Goal: Task Accomplishment & Management: Manage account settings

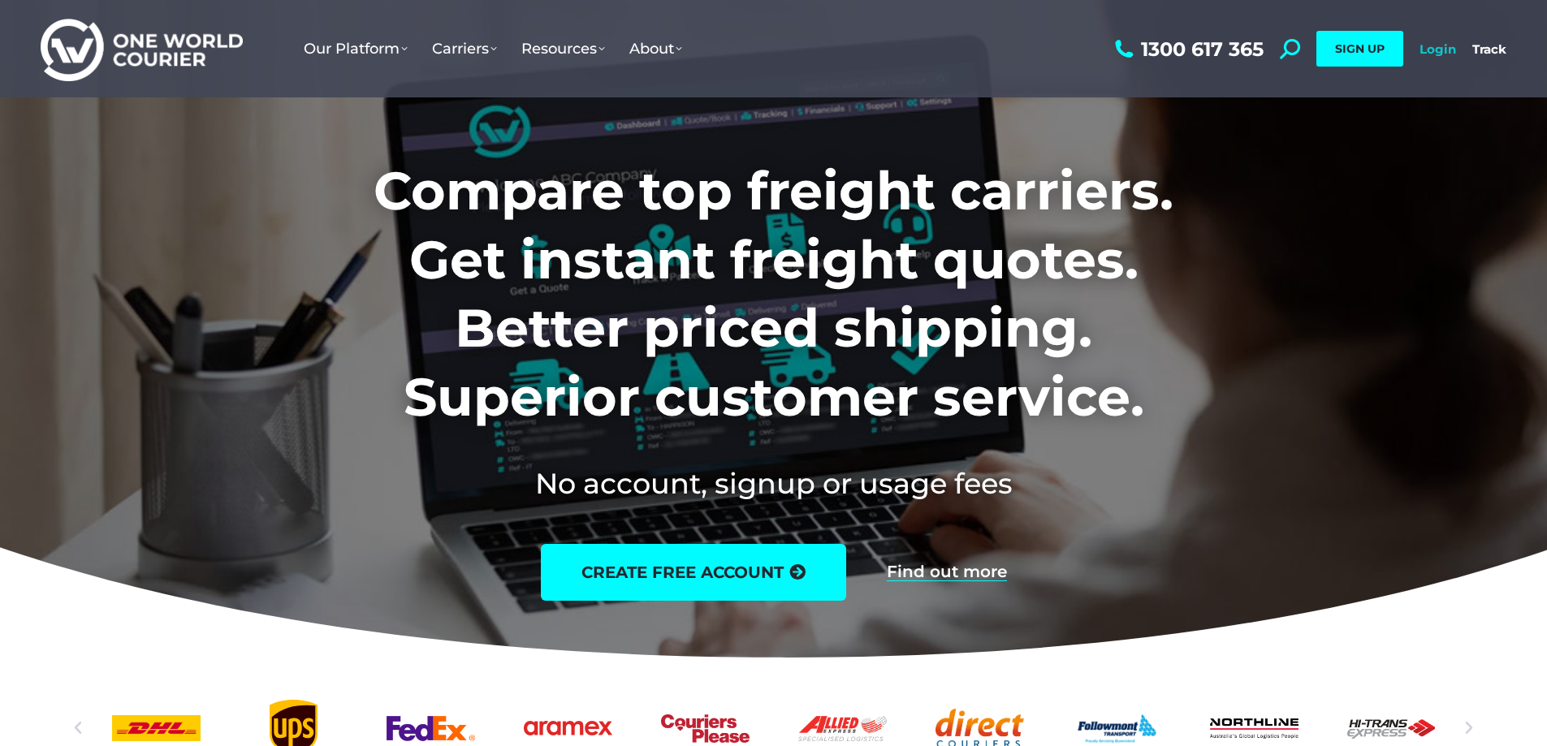
click at [1442, 49] on link "Login" at bounding box center [1438, 48] width 37 height 15
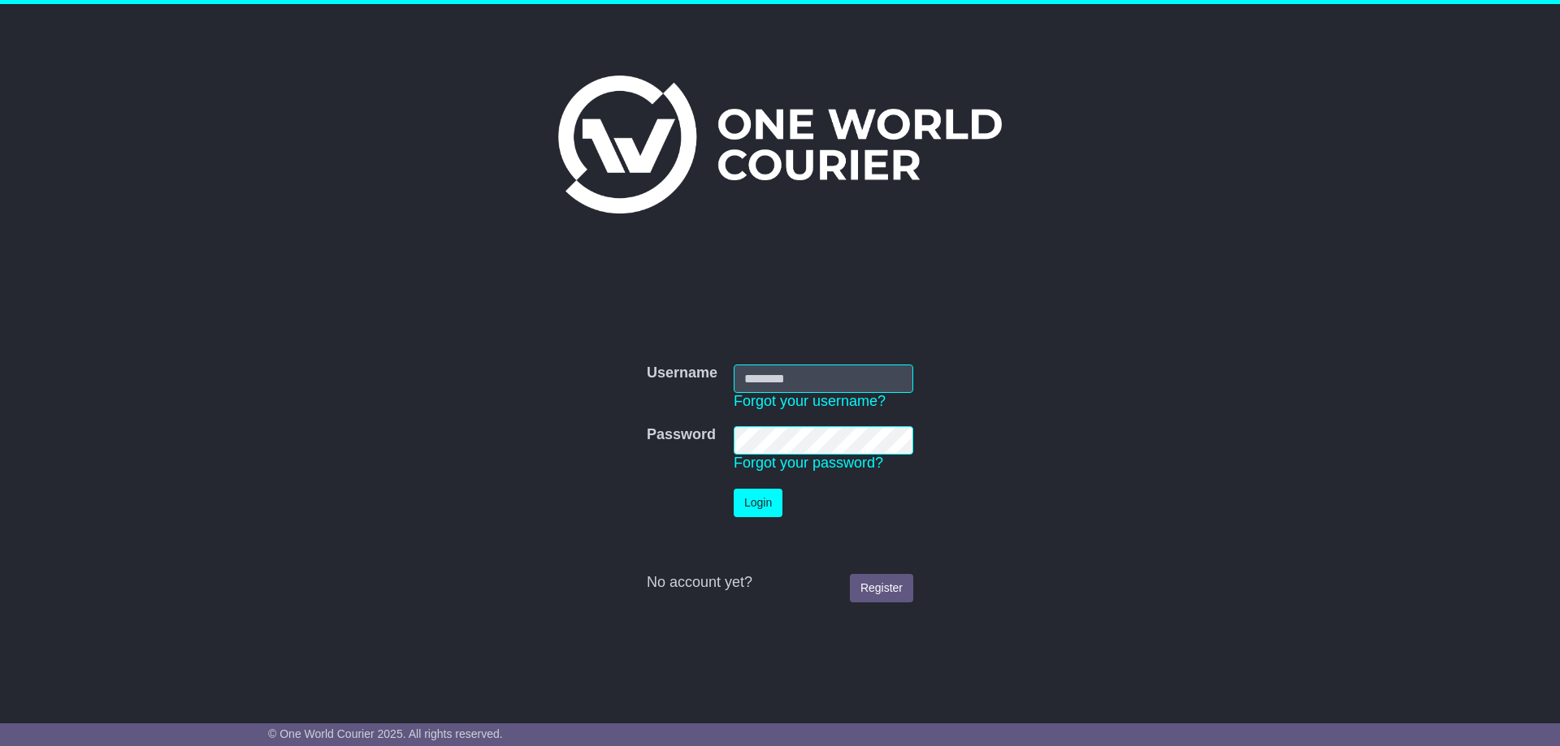
type input "**********"
click at [775, 506] on button "Login" at bounding box center [757, 503] width 49 height 28
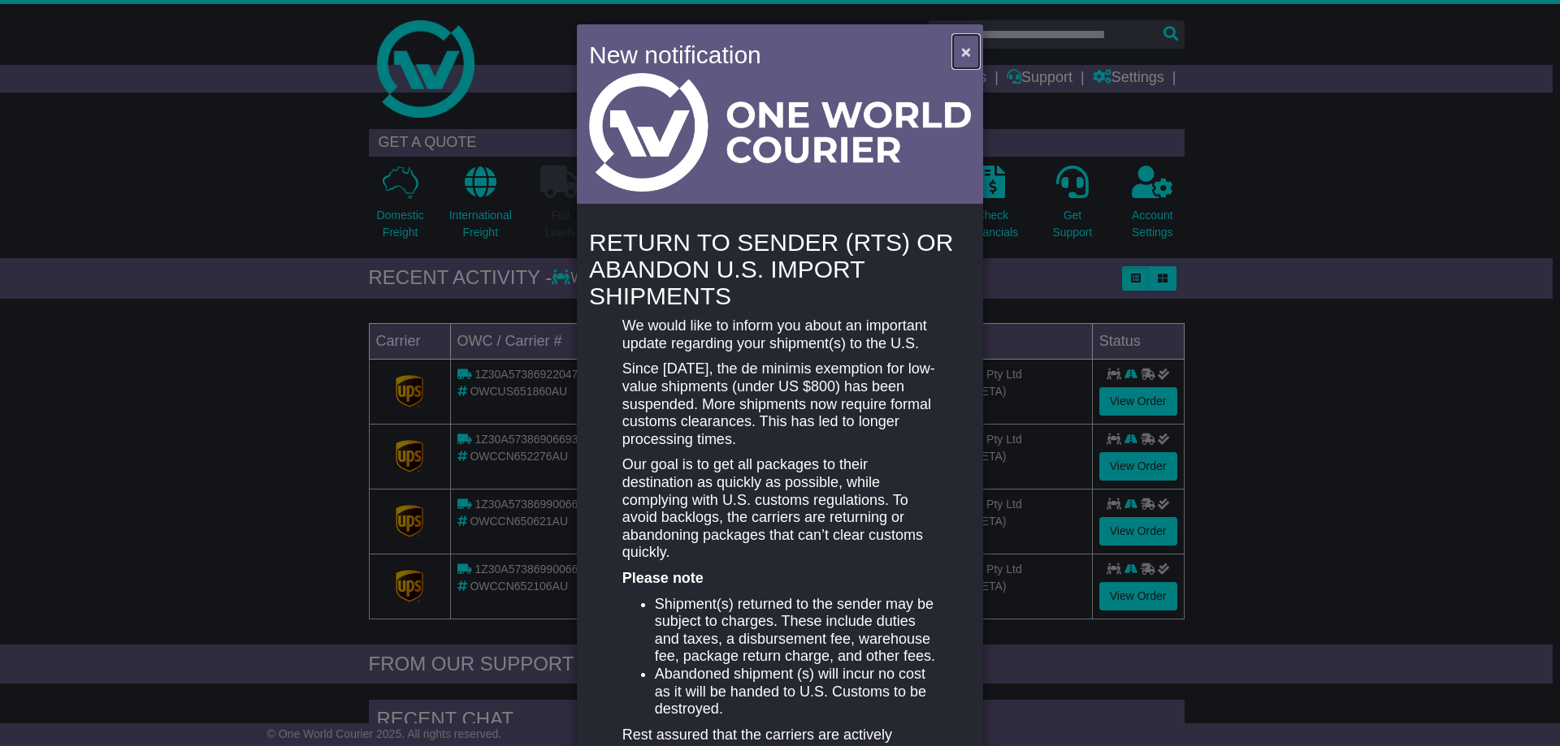
click at [963, 51] on span "×" at bounding box center [966, 51] width 10 height 19
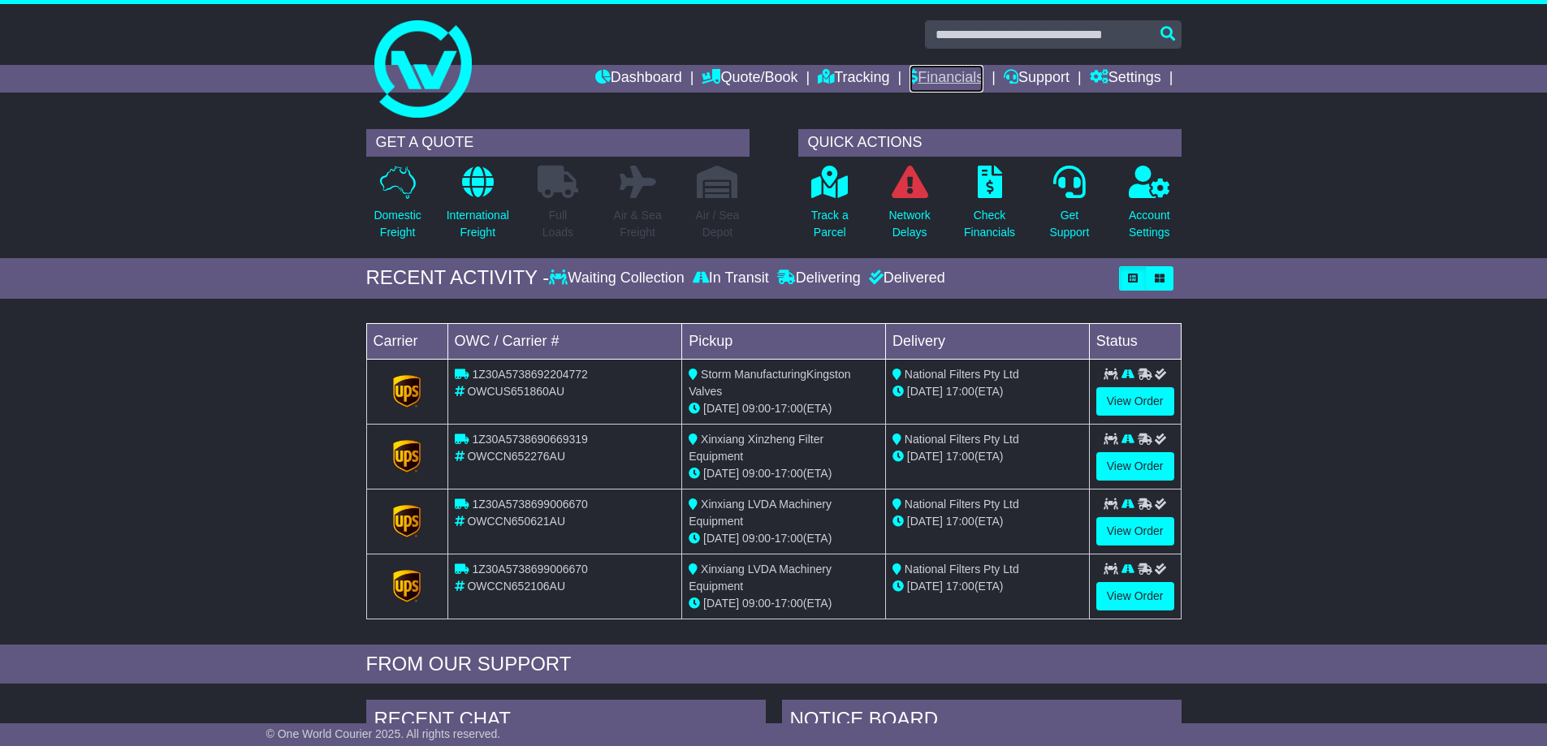
click at [945, 80] on link "Financials" at bounding box center [947, 79] width 74 height 28
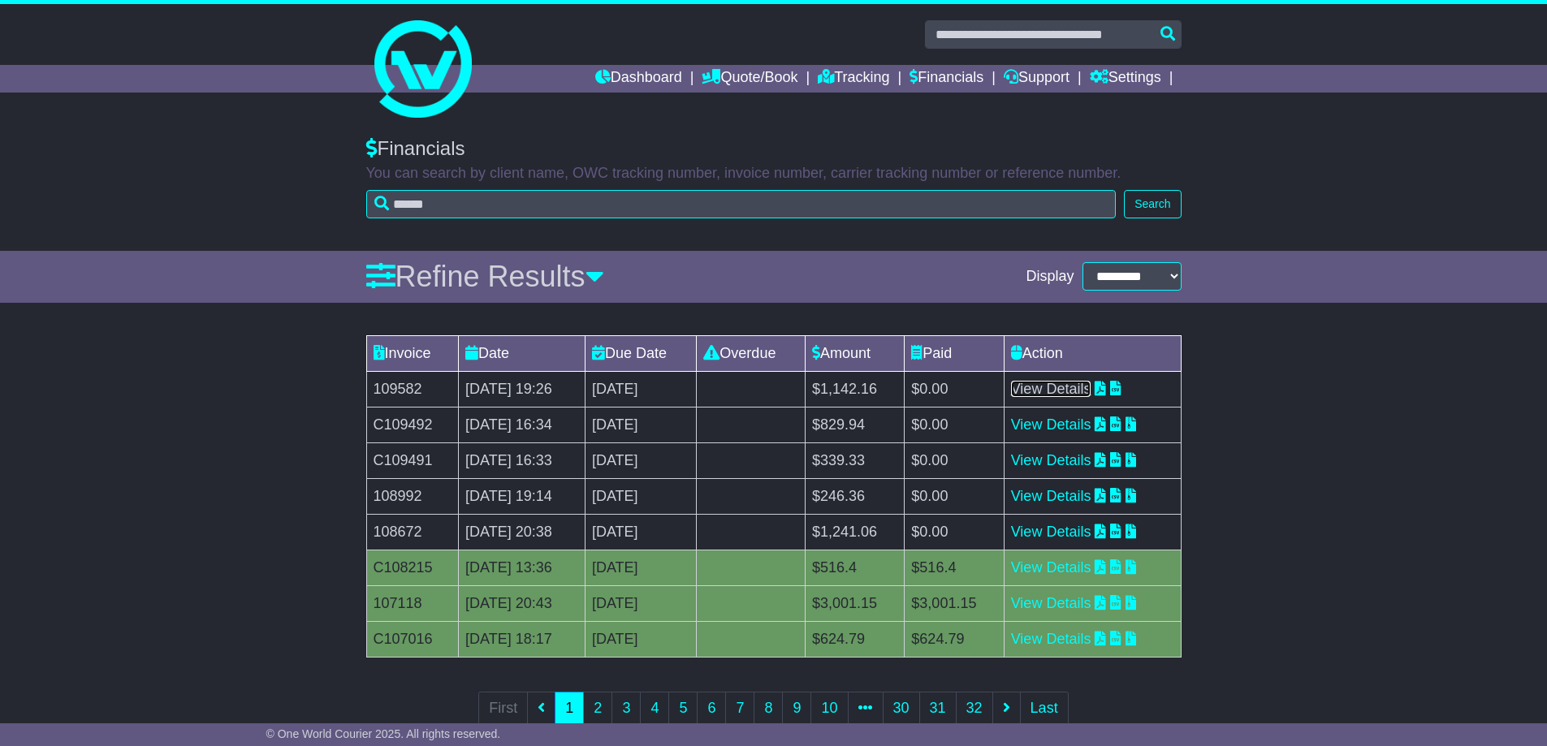
click at [1091, 387] on link "View Details" at bounding box center [1051, 389] width 80 height 16
click at [1090, 529] on link "View Details" at bounding box center [1051, 532] width 80 height 16
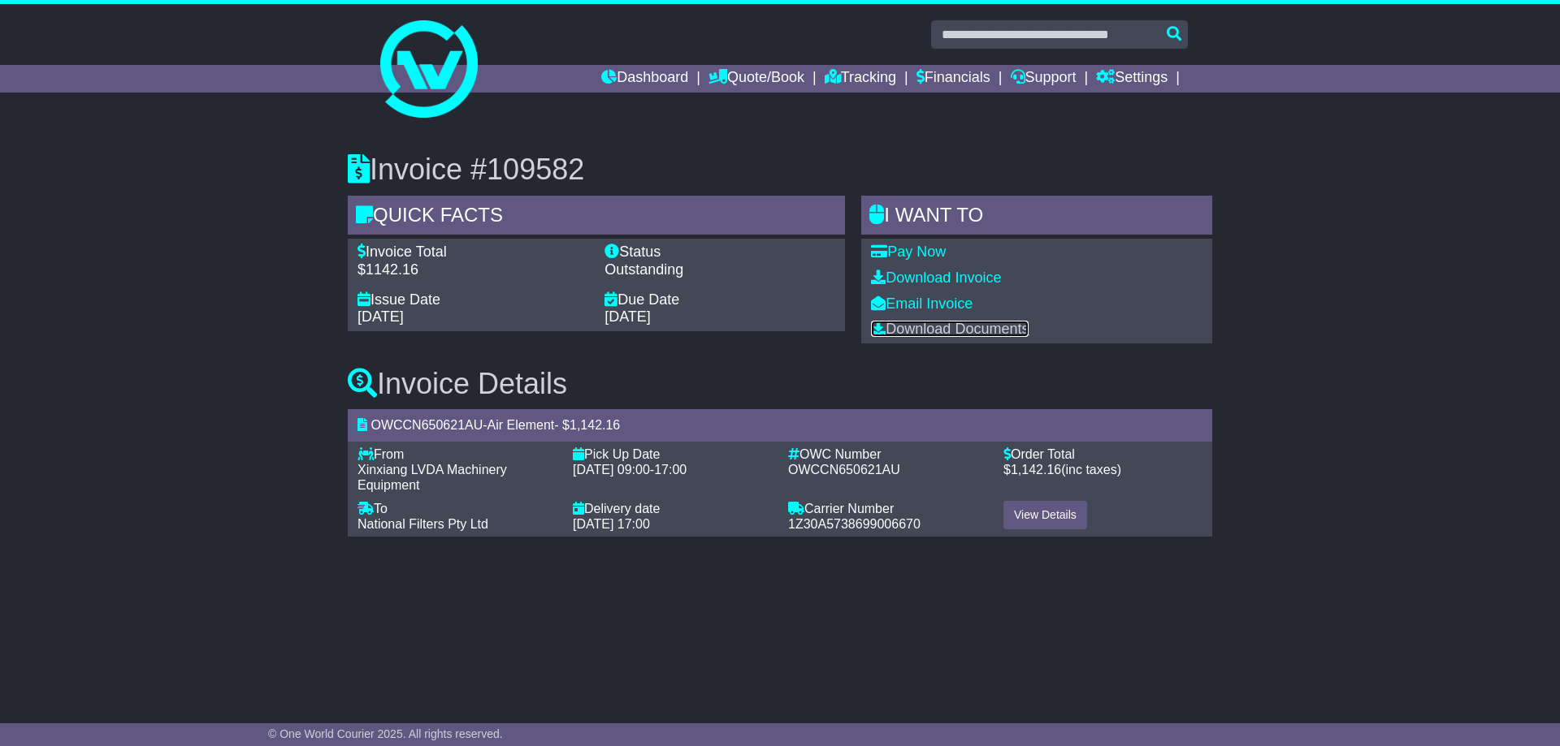
click at [999, 327] on link "Download Documents" at bounding box center [950, 329] width 158 height 16
click at [1042, 514] on link "View Details" at bounding box center [1045, 515] width 84 height 28
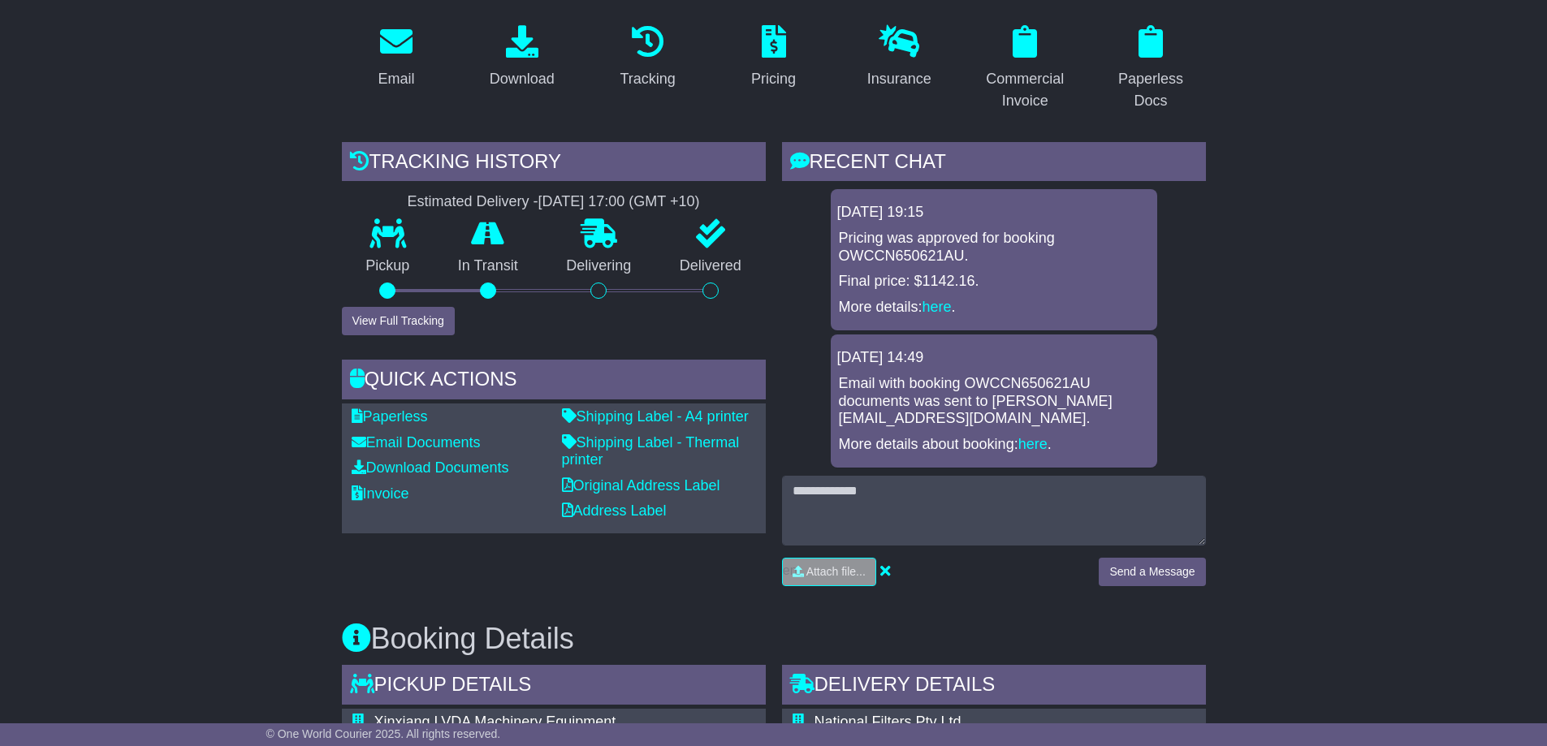
scroll to position [162, 0]
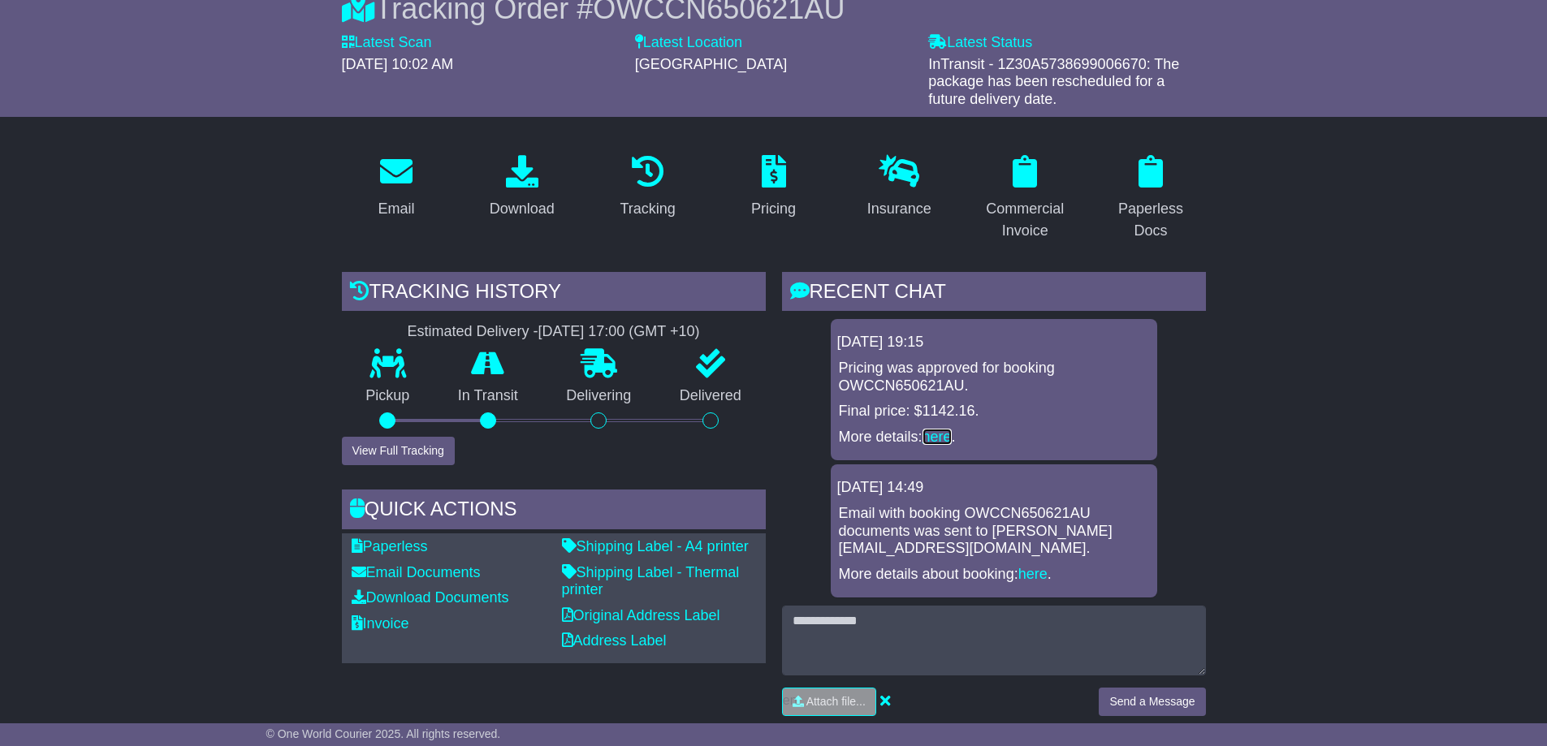
click at [937, 436] on link "here" at bounding box center [937, 437] width 29 height 16
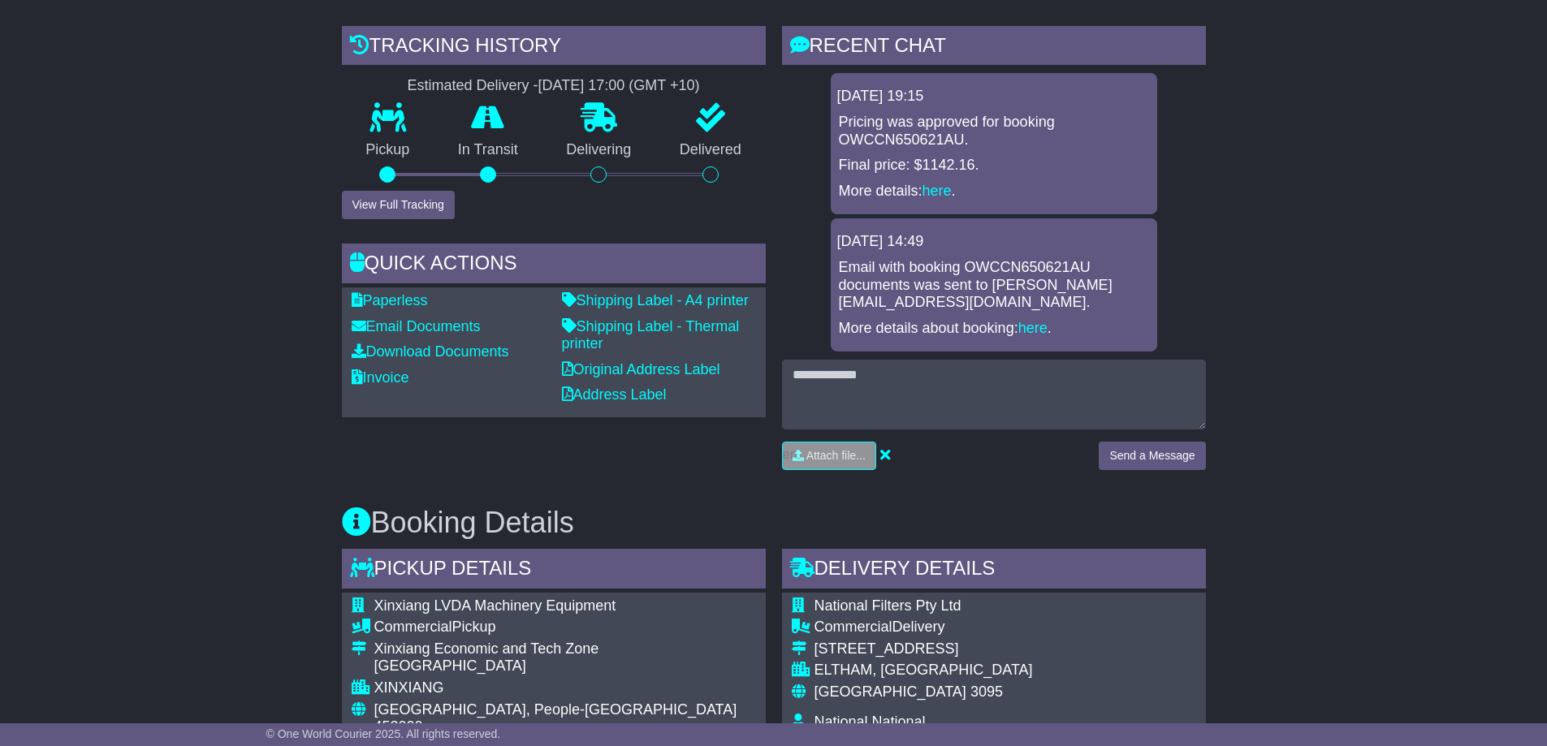
scroll to position [174, 0]
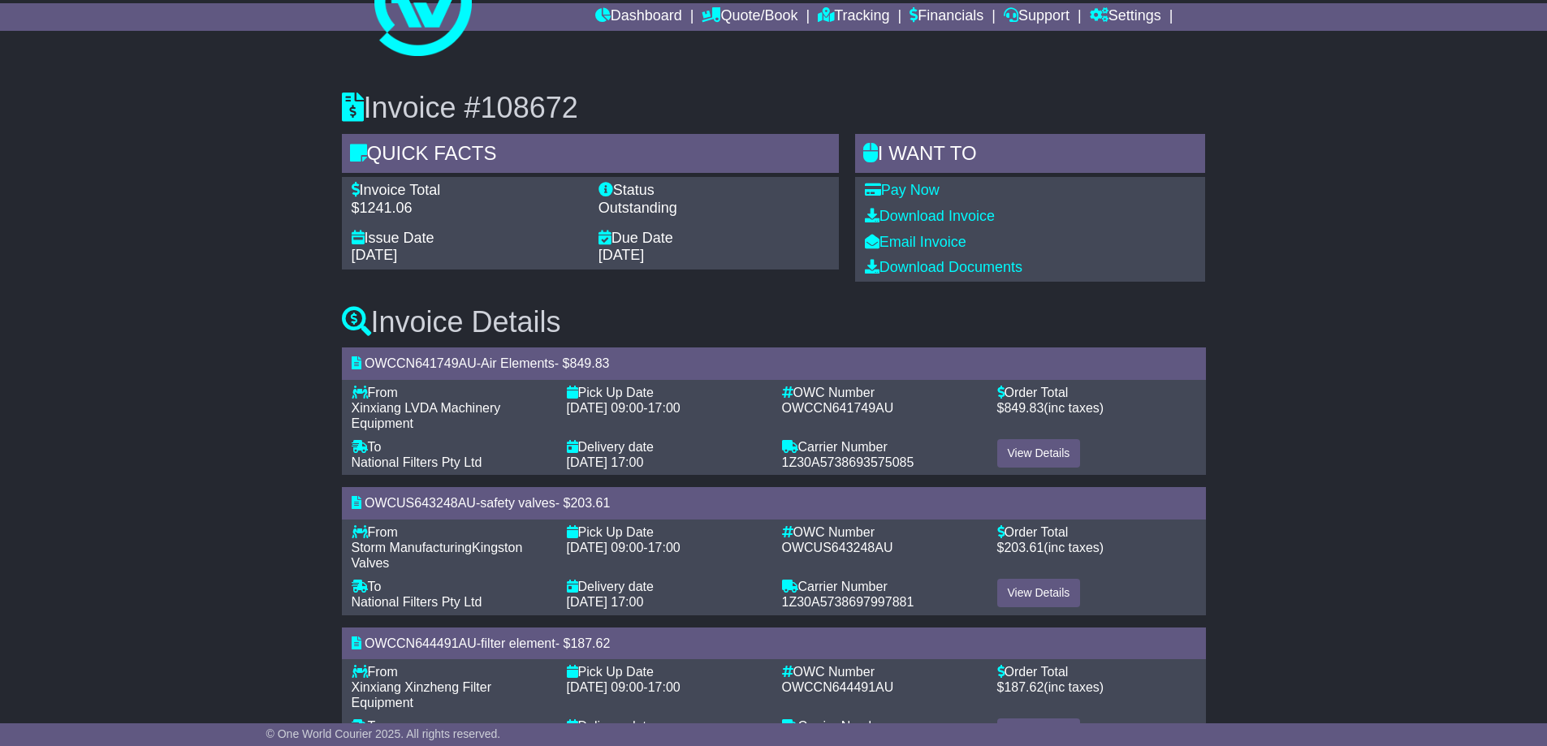
scroll to position [123, 0]
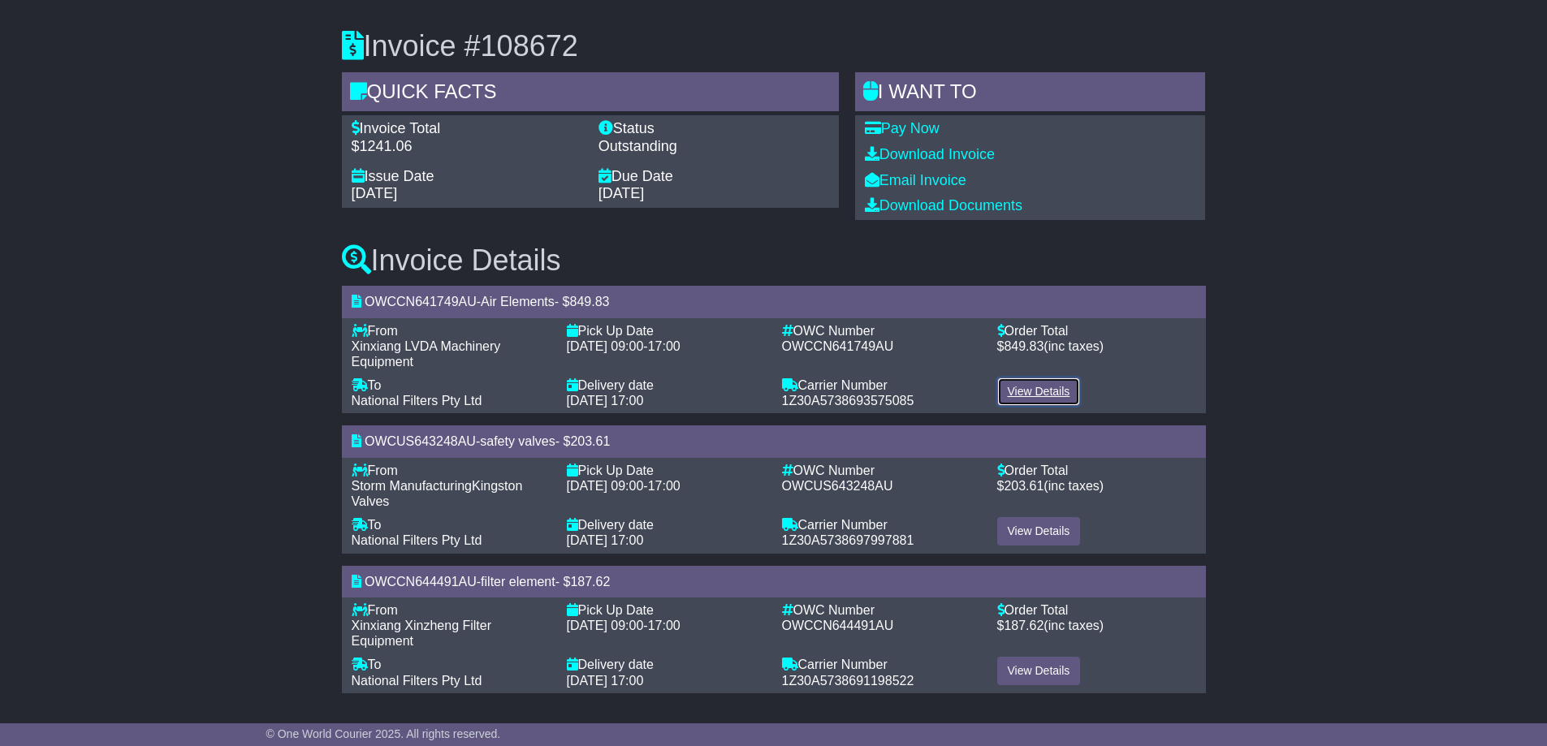
click at [1055, 395] on link "View Details" at bounding box center [1039, 392] width 84 height 28
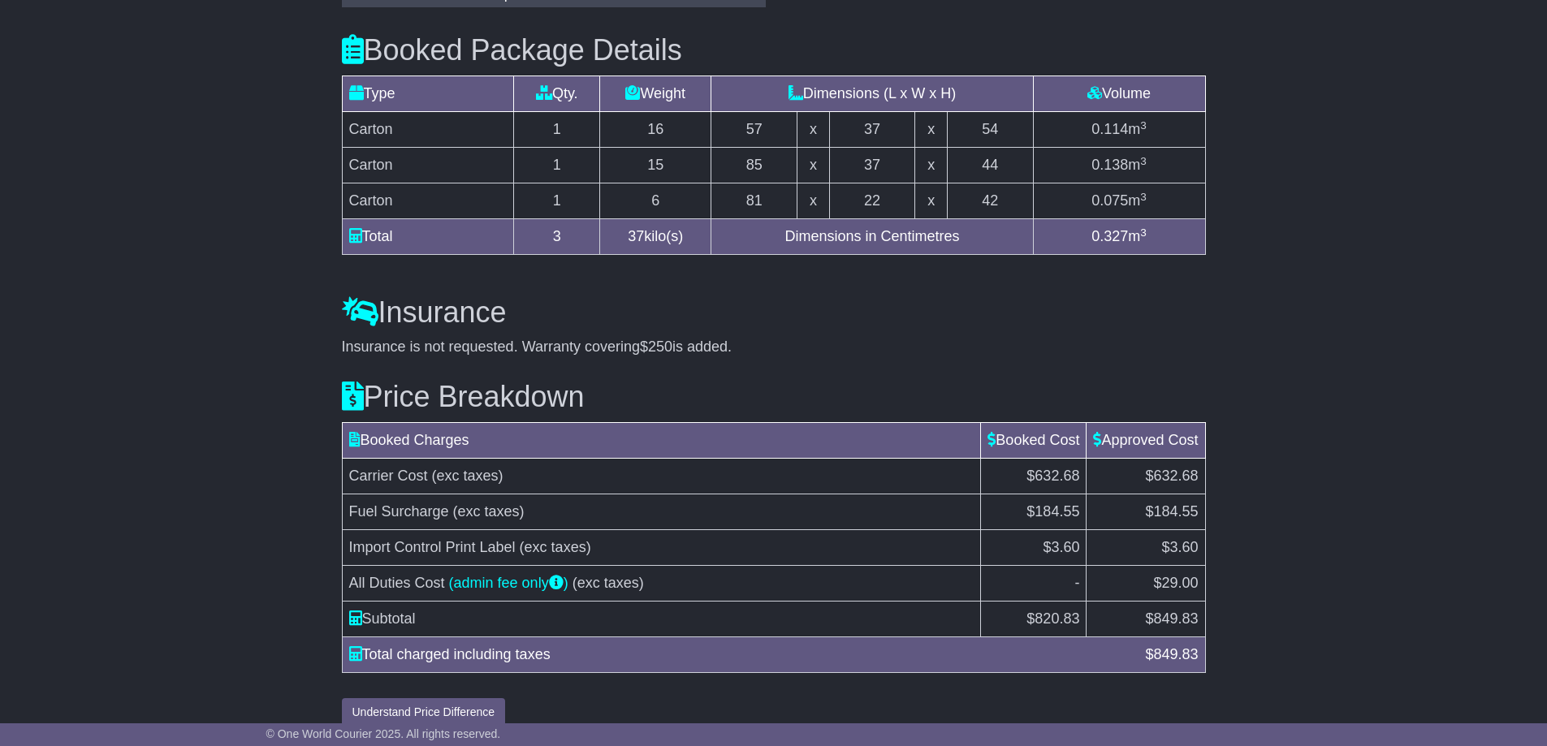
scroll to position [1574, 0]
